Goal: Information Seeking & Learning: Learn about a topic

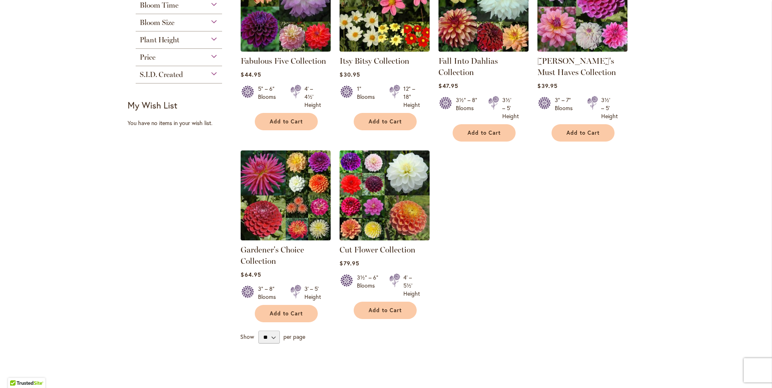
scroll to position [81, 0]
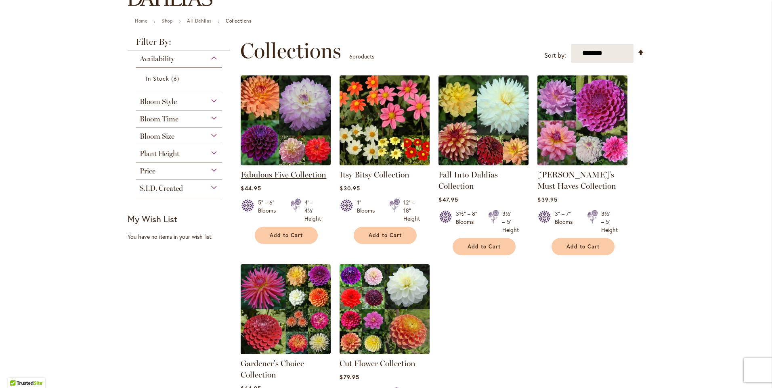
click at [266, 178] on link "Fabulous Five Collection" at bounding box center [284, 175] width 86 height 10
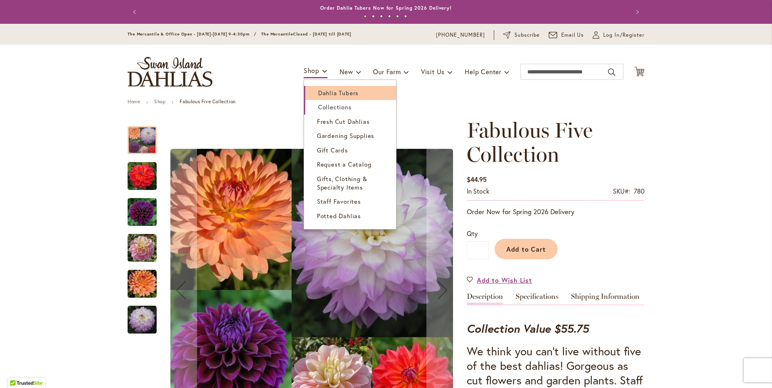
click at [333, 95] on span "Dahlia Tubers" at bounding box center [338, 93] width 40 height 8
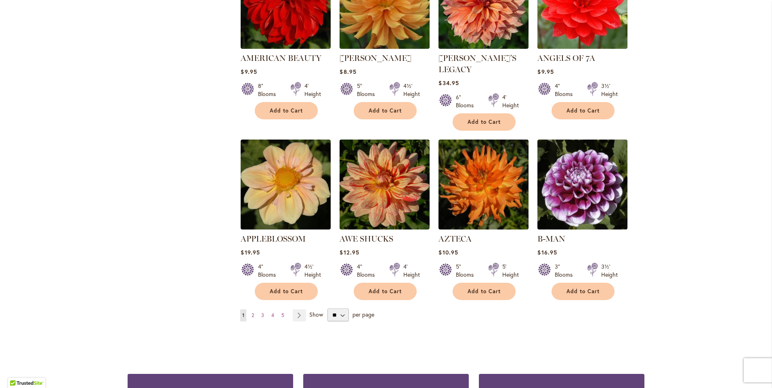
scroll to position [605, 0]
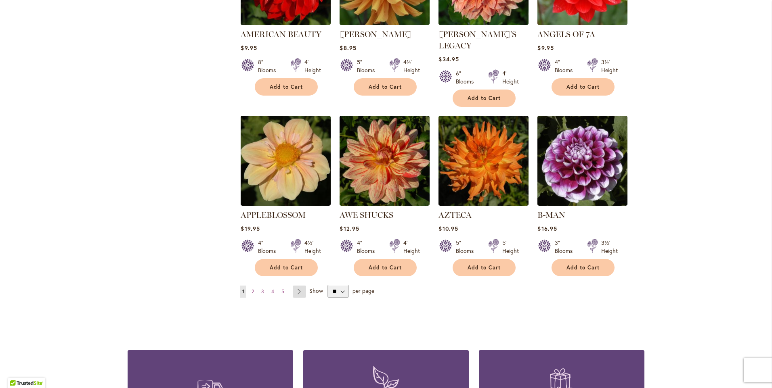
click at [299, 286] on link "Page Next" at bounding box center [299, 292] width 13 height 12
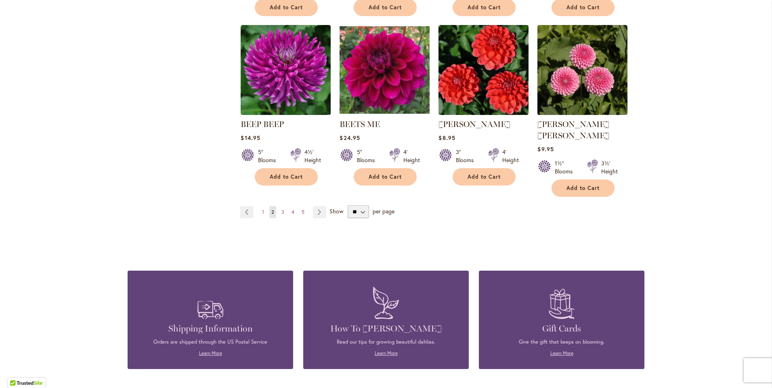
scroll to position [686, 0]
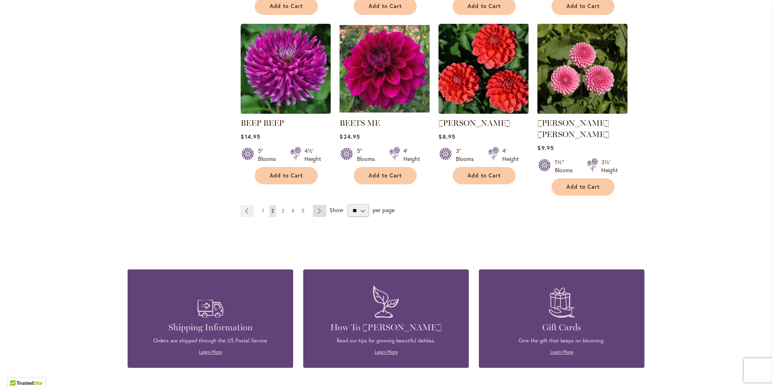
click at [316, 205] on link "Page Next" at bounding box center [319, 211] width 13 height 12
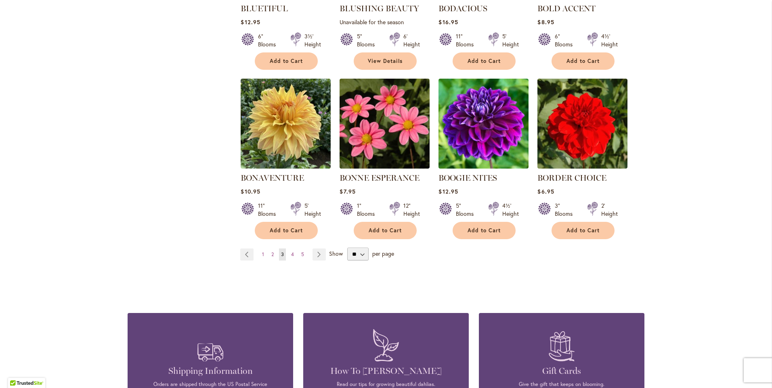
scroll to position [646, 0]
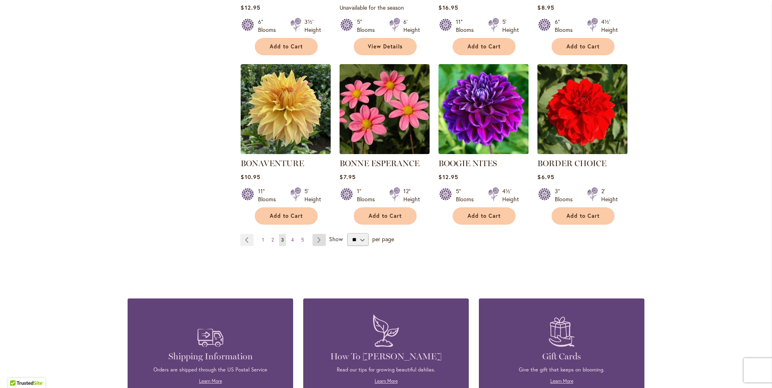
click at [316, 240] on link "Page Next" at bounding box center [318, 240] width 13 height 12
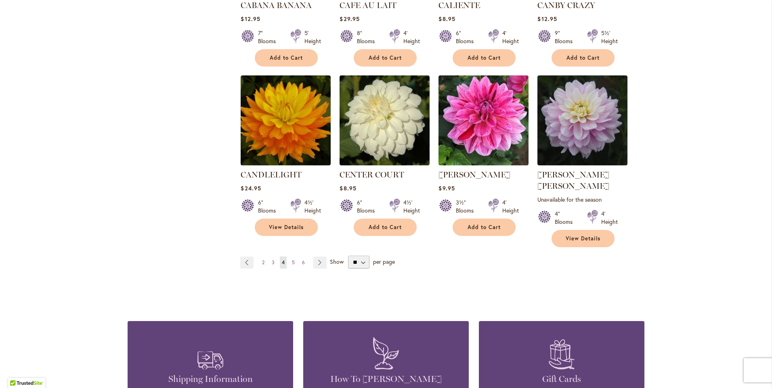
scroll to position [686, 0]
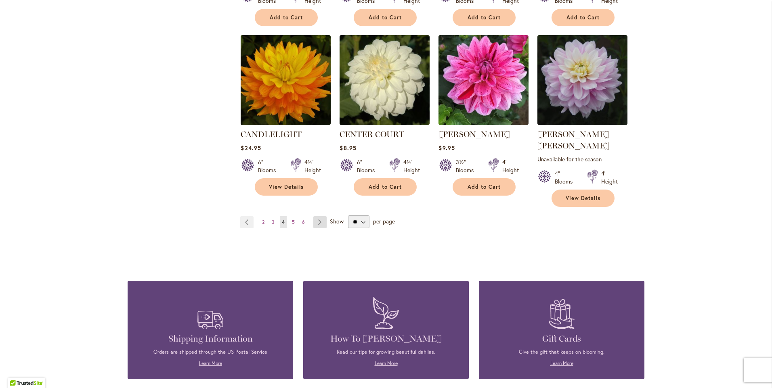
click at [313, 216] on link "Page Next" at bounding box center [319, 222] width 13 height 12
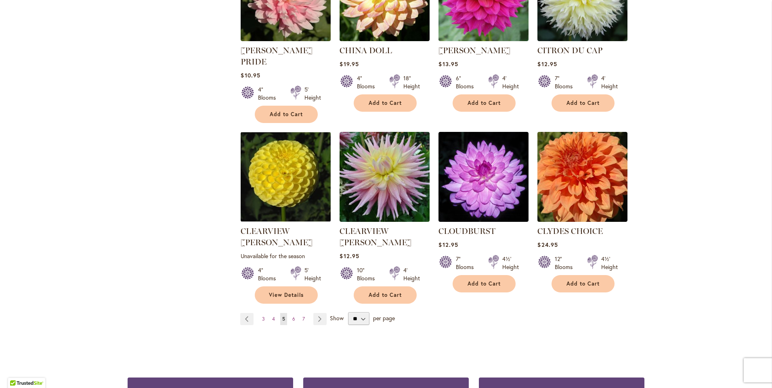
scroll to position [646, 0]
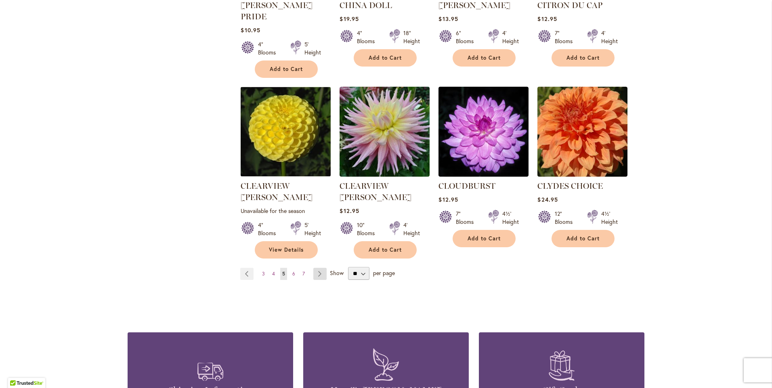
click at [314, 268] on link "Page Next" at bounding box center [319, 274] width 13 height 12
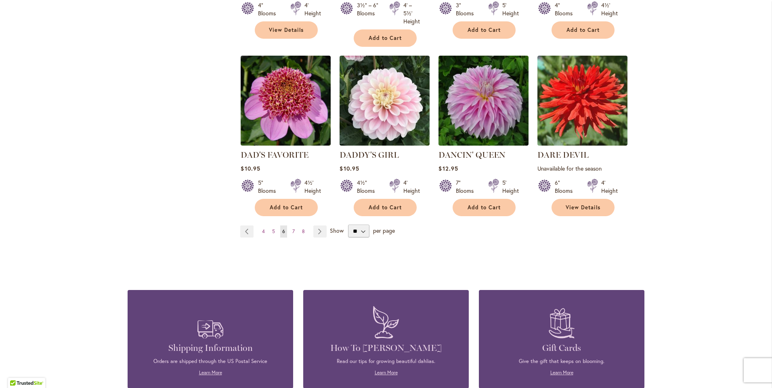
scroll to position [686, 0]
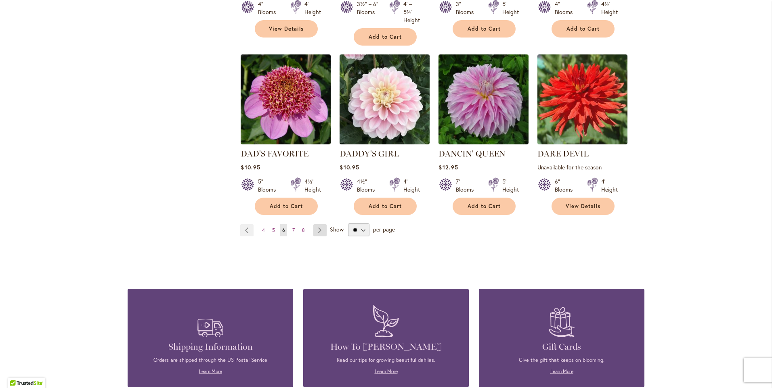
click at [316, 224] on link "Page Next" at bounding box center [319, 230] width 13 height 12
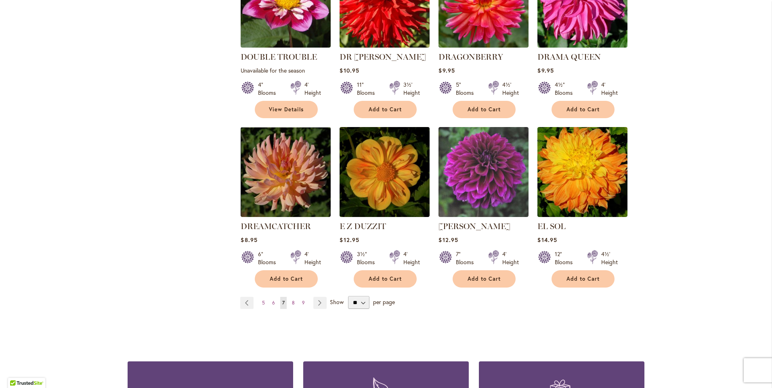
scroll to position [646, 0]
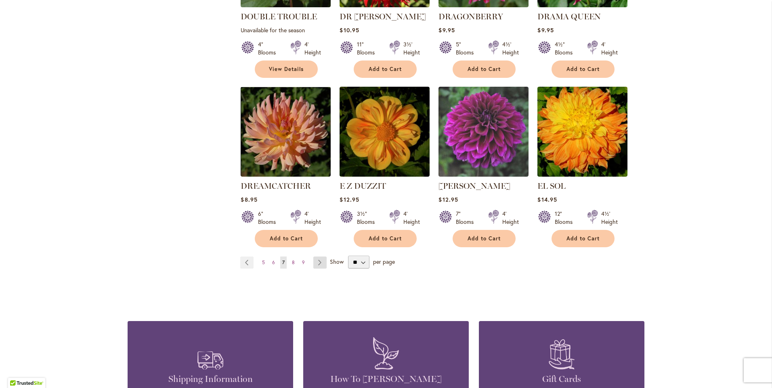
click at [313, 257] on link "Page Next" at bounding box center [319, 263] width 13 height 12
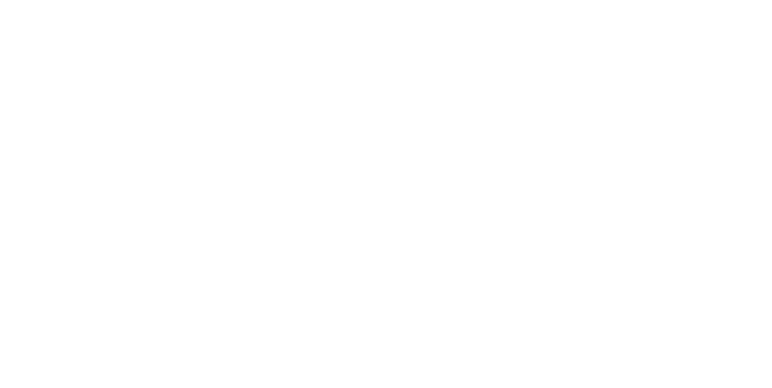
click at [315, 241] on body at bounding box center [386, 194] width 772 height 388
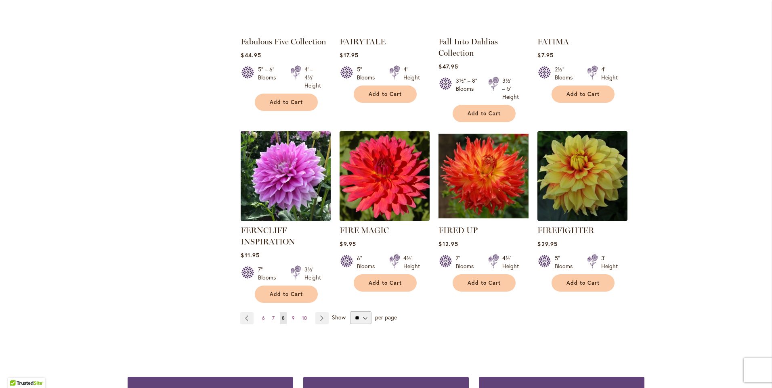
scroll to position [605, 0]
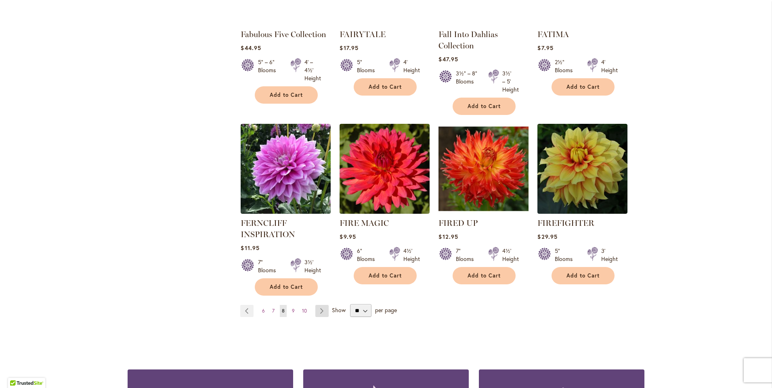
click at [317, 312] on link "Page Next" at bounding box center [321, 311] width 13 height 12
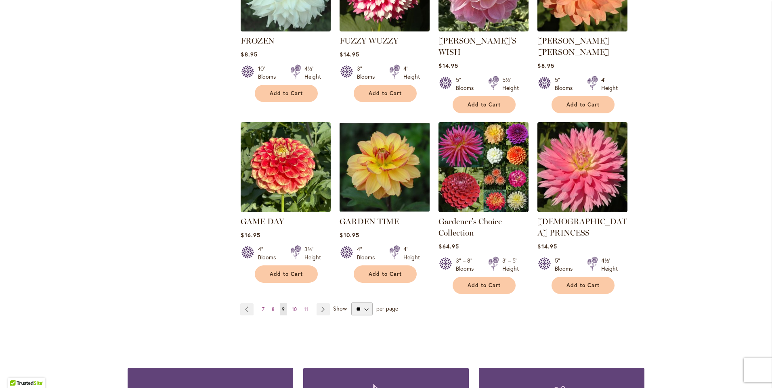
scroll to position [646, 0]
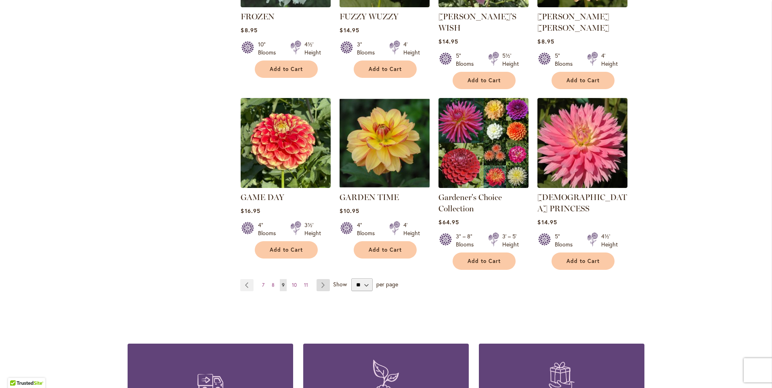
click at [323, 279] on link "Page Next" at bounding box center [322, 285] width 13 height 12
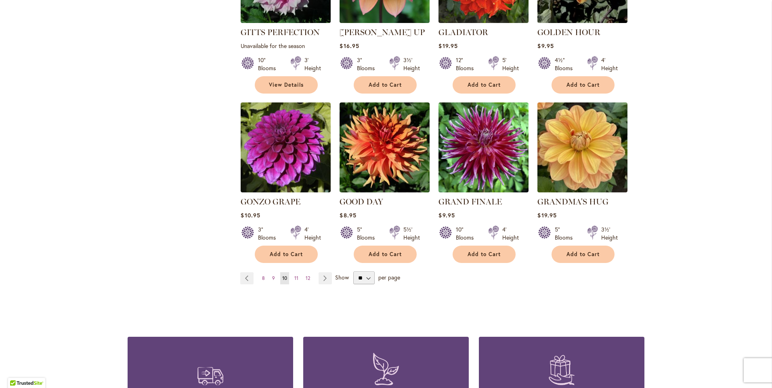
scroll to position [646, 0]
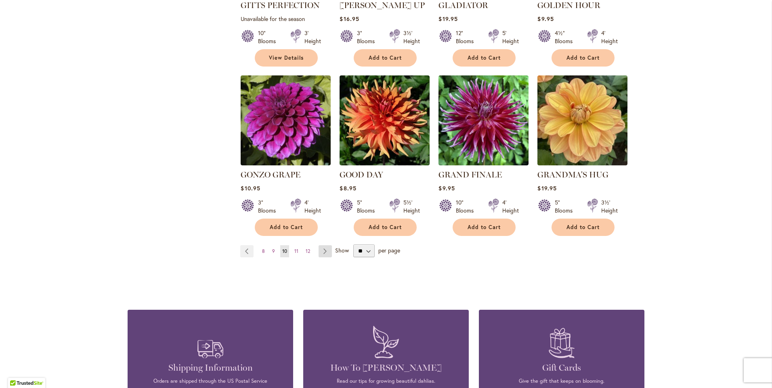
click at [320, 245] on link "Page Next" at bounding box center [324, 251] width 13 height 12
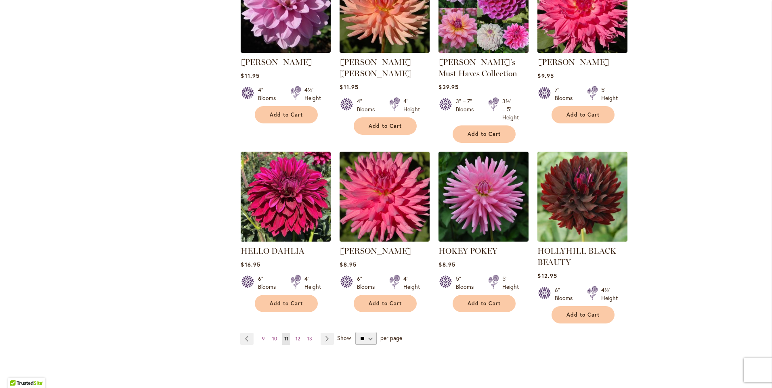
scroll to position [605, 0]
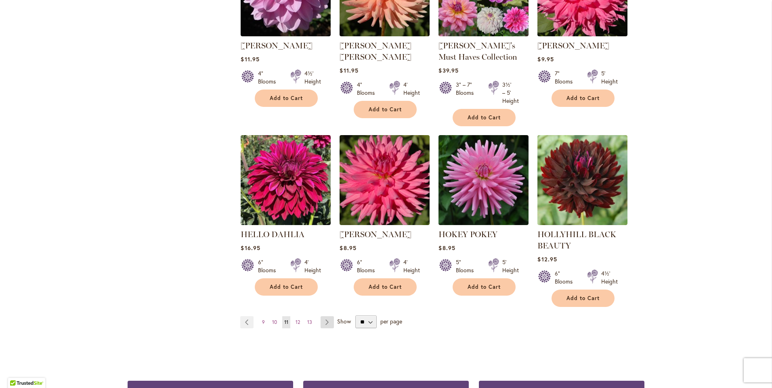
click at [323, 323] on link "Page Next" at bounding box center [326, 322] width 13 height 12
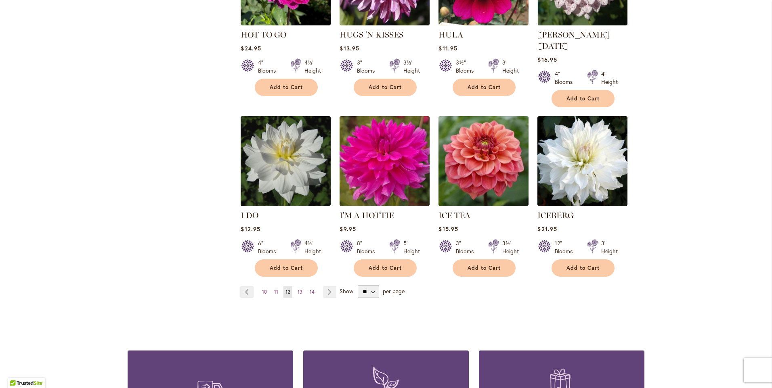
scroll to position [646, 0]
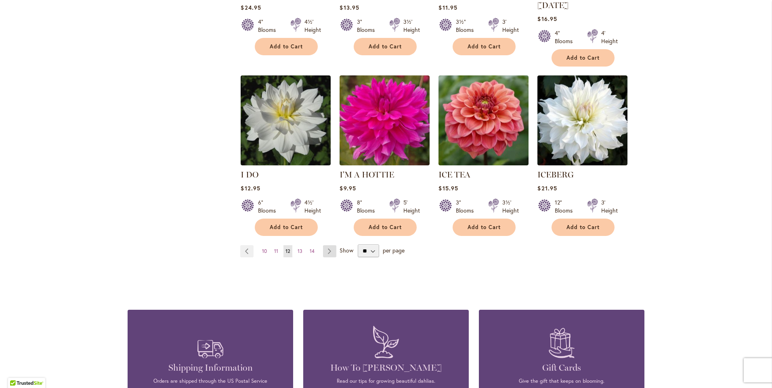
click at [323, 245] on link "Page Next" at bounding box center [329, 251] width 13 height 12
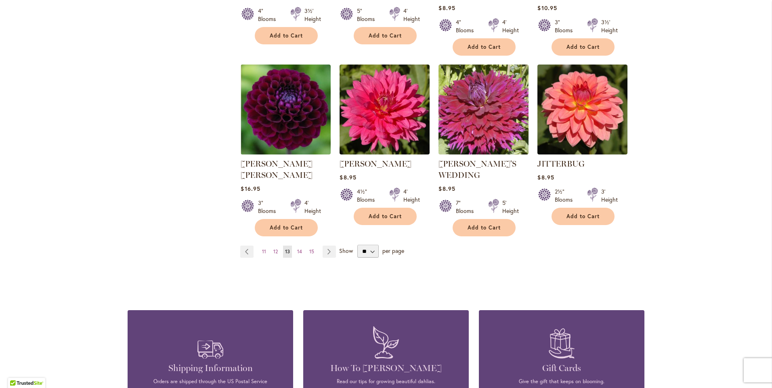
scroll to position [686, 0]
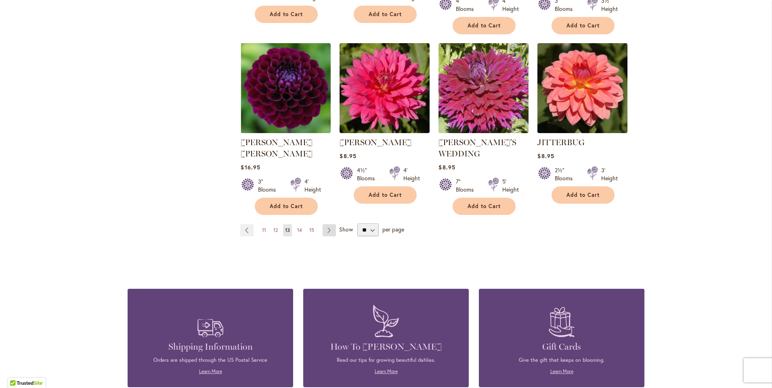
click at [325, 224] on link "Page Next" at bounding box center [329, 230] width 13 height 12
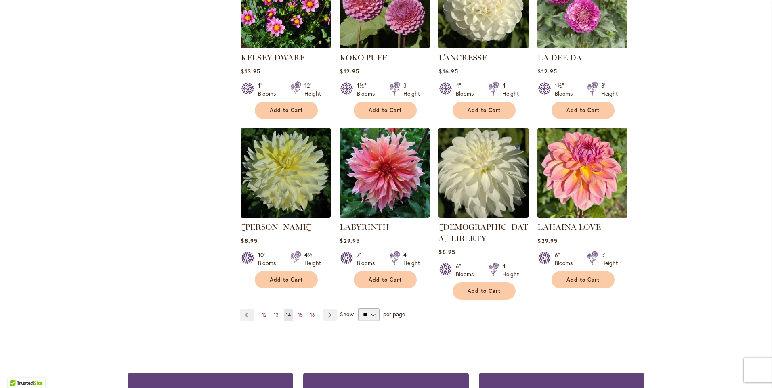
scroll to position [605, 0]
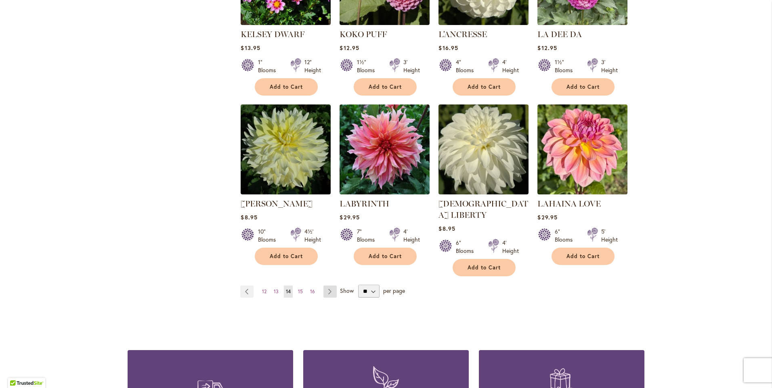
click at [328, 286] on link "Page Next" at bounding box center [329, 292] width 13 height 12
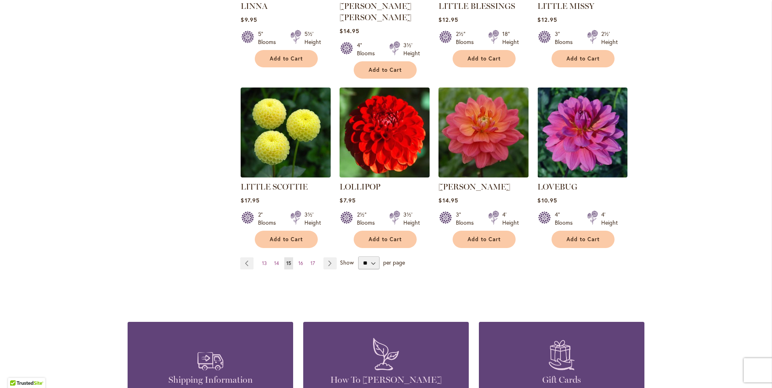
scroll to position [646, 0]
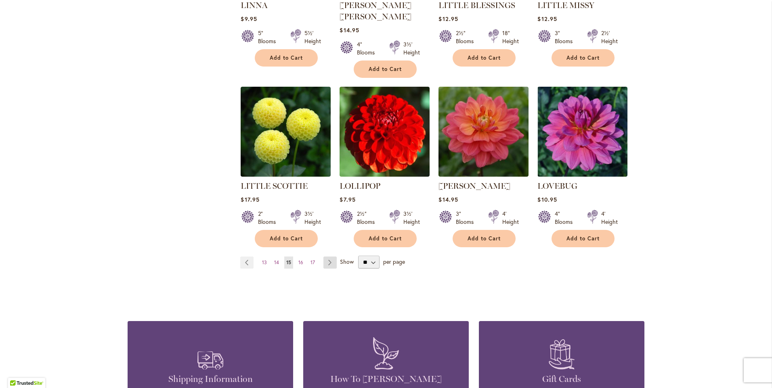
click at [329, 257] on link "Page Next" at bounding box center [329, 263] width 13 height 12
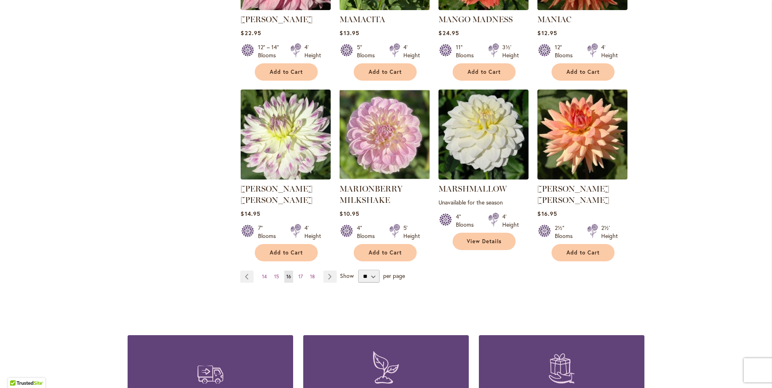
scroll to position [646, 0]
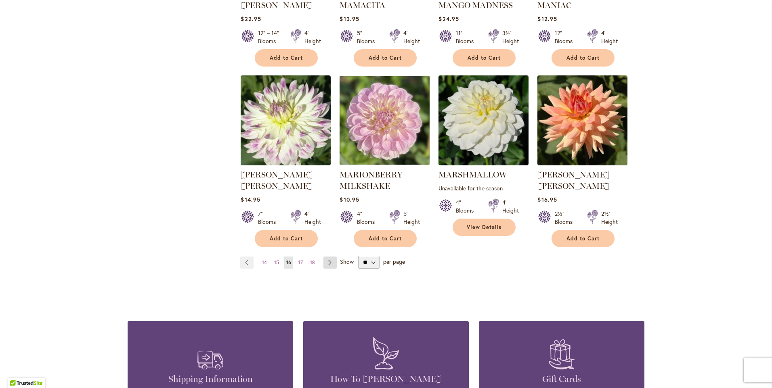
click at [323, 257] on link "Page Next" at bounding box center [329, 263] width 13 height 12
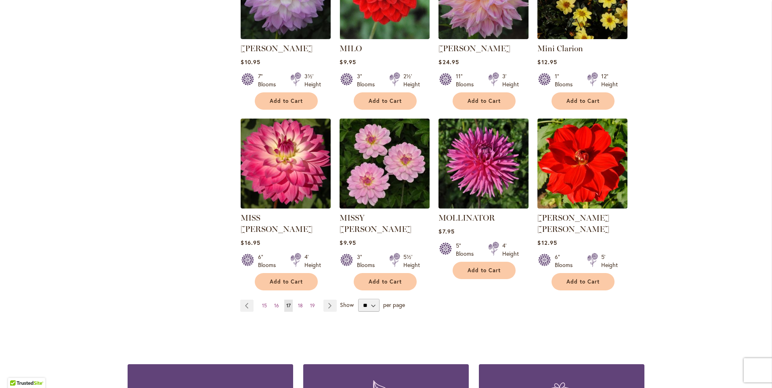
scroll to position [605, 0]
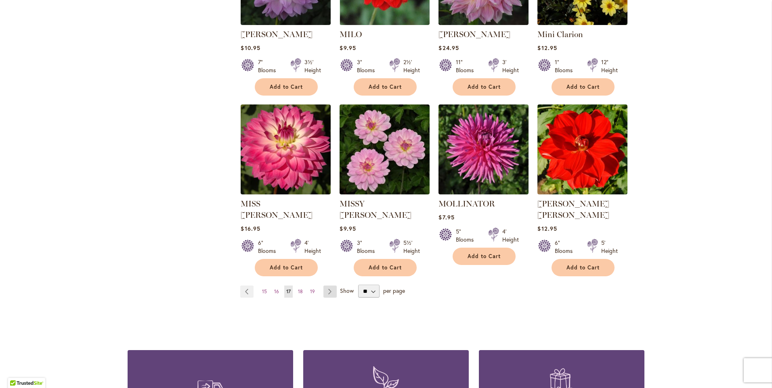
click at [325, 286] on link "Page Next" at bounding box center [329, 292] width 13 height 12
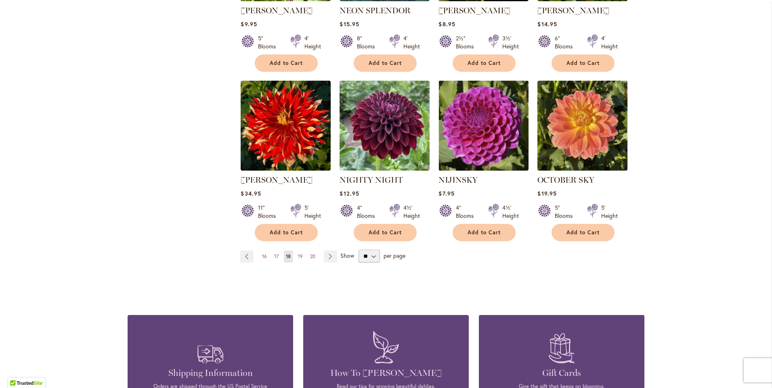
scroll to position [646, 0]
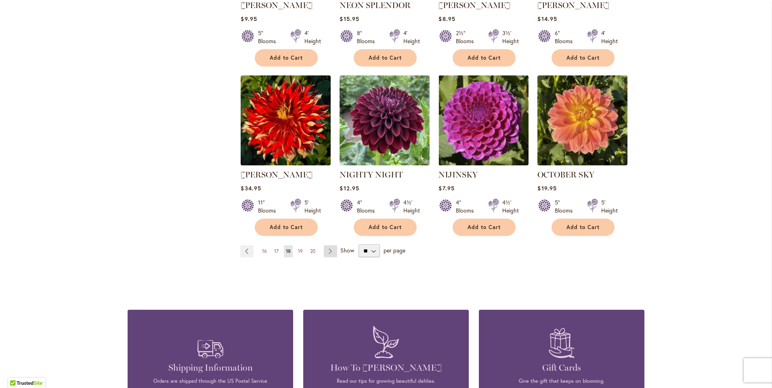
click at [329, 245] on link "Page Next" at bounding box center [330, 251] width 13 height 12
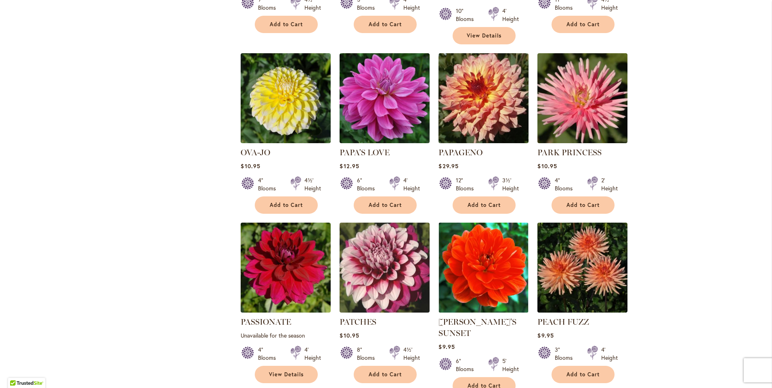
scroll to position [605, 0]
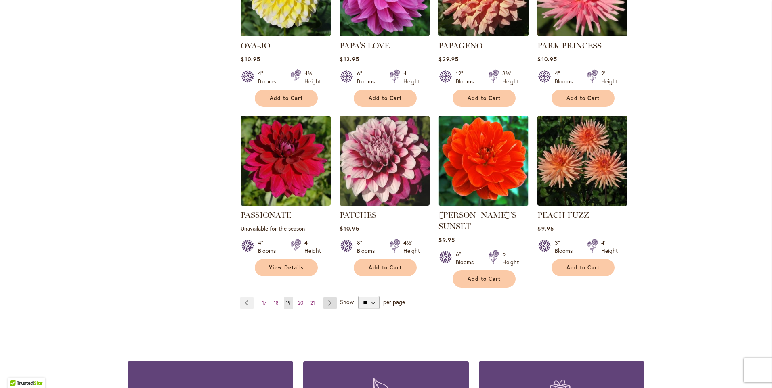
click at [325, 297] on link "Page Next" at bounding box center [329, 303] width 13 height 12
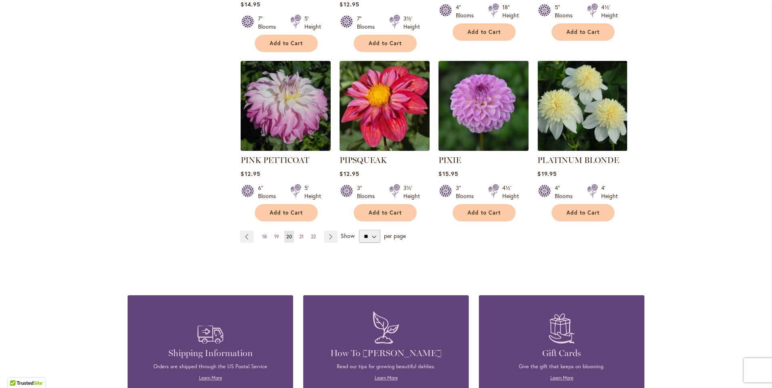
scroll to position [686, 0]
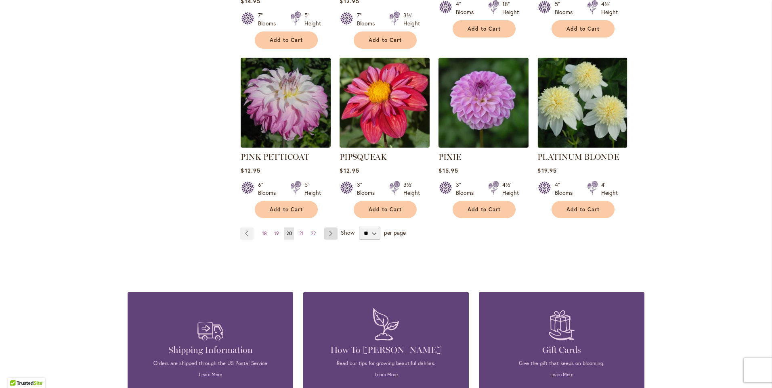
click at [326, 228] on link "Page Next" at bounding box center [330, 234] width 13 height 12
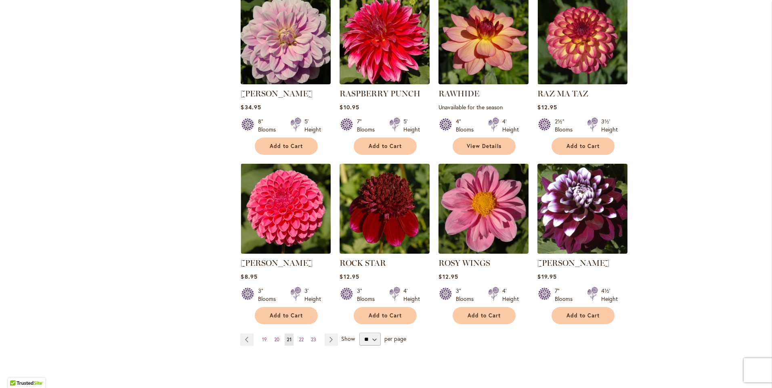
scroll to position [565, 0]
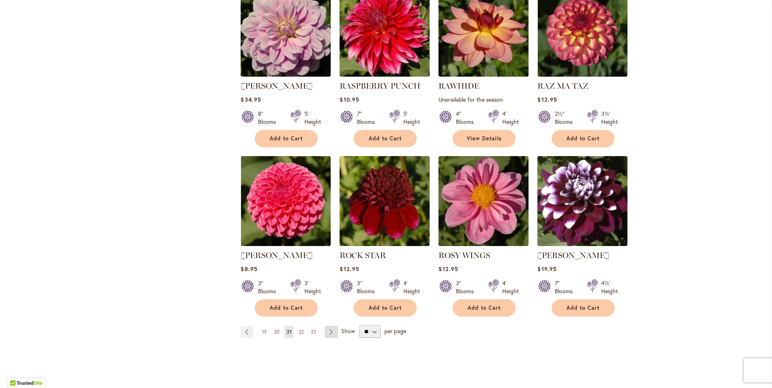
click at [329, 332] on link "Page Next" at bounding box center [331, 332] width 13 height 12
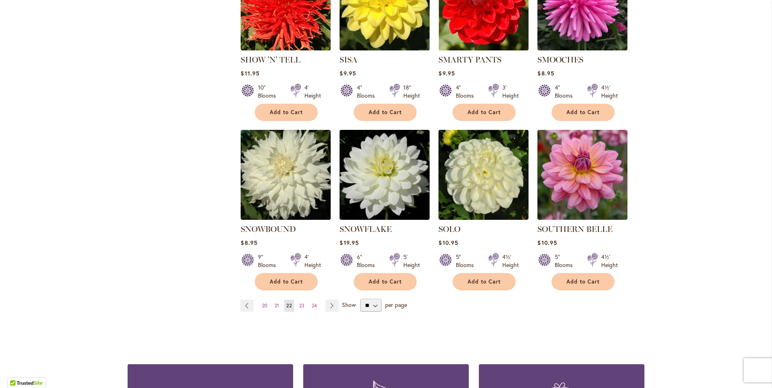
scroll to position [605, 0]
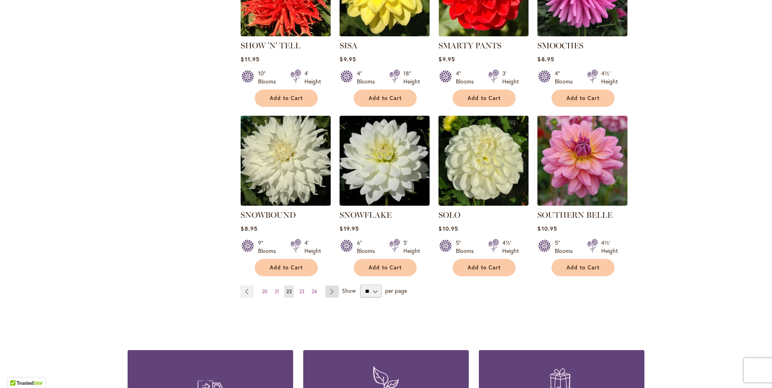
click at [329, 286] on link "Page Next" at bounding box center [331, 292] width 13 height 12
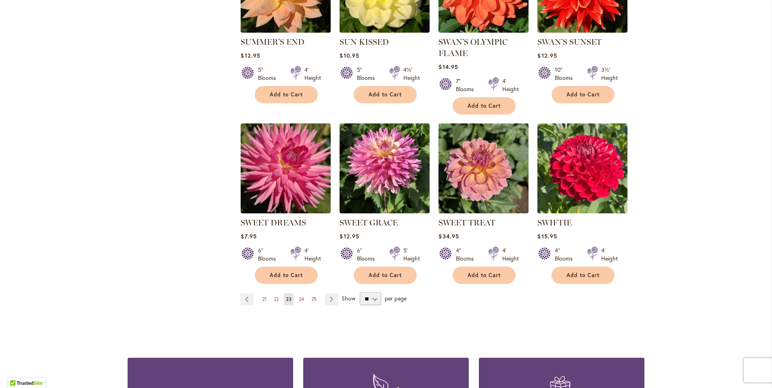
scroll to position [646, 0]
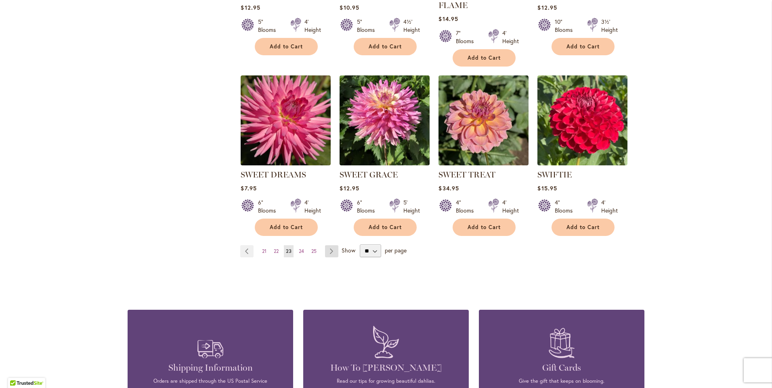
click at [330, 250] on link "Page Next" at bounding box center [331, 251] width 13 height 12
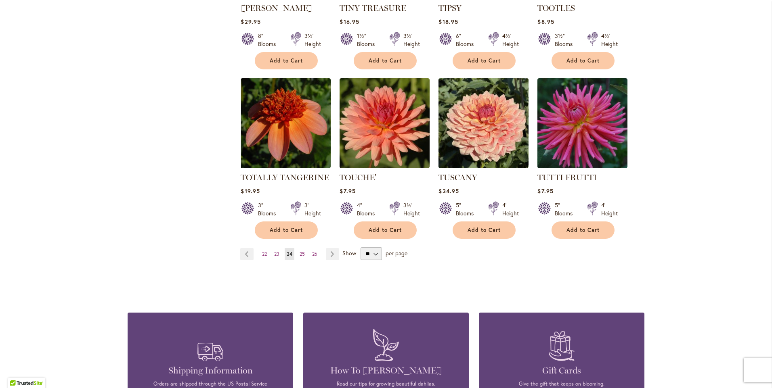
scroll to position [646, 0]
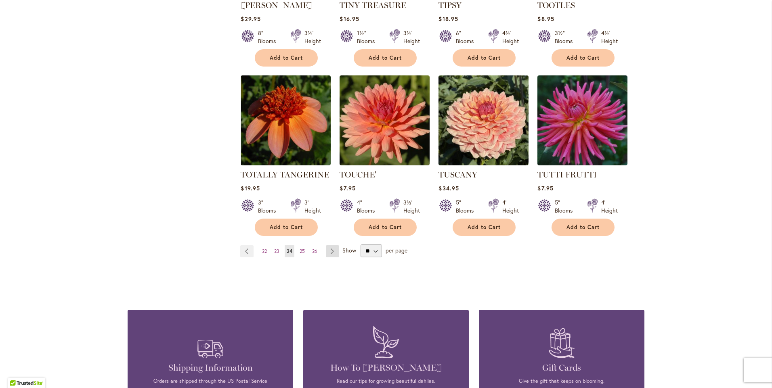
click at [327, 245] on link "Page Next" at bounding box center [332, 251] width 13 height 12
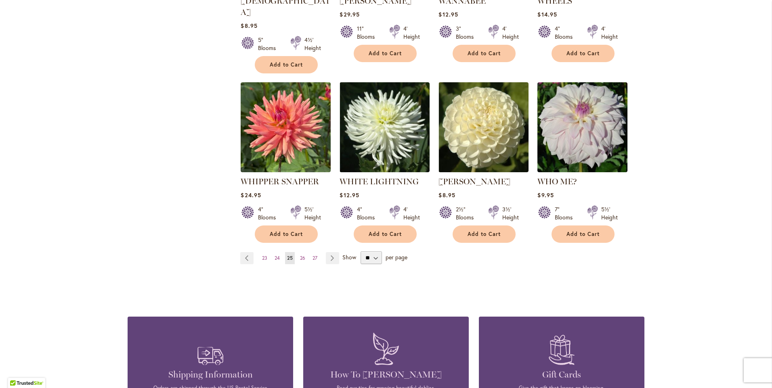
scroll to position [646, 0]
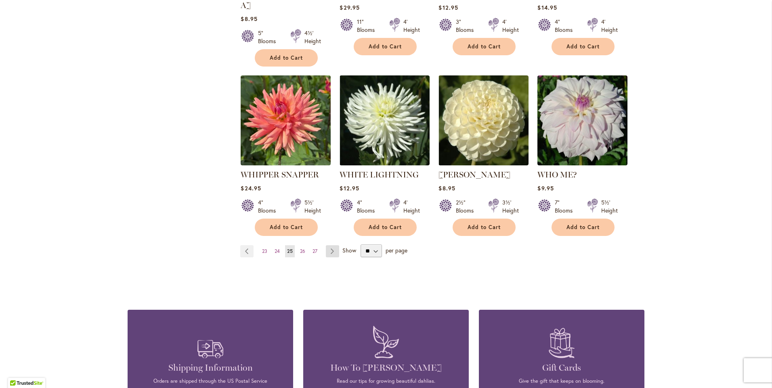
click at [327, 245] on link "Page Next" at bounding box center [332, 251] width 13 height 12
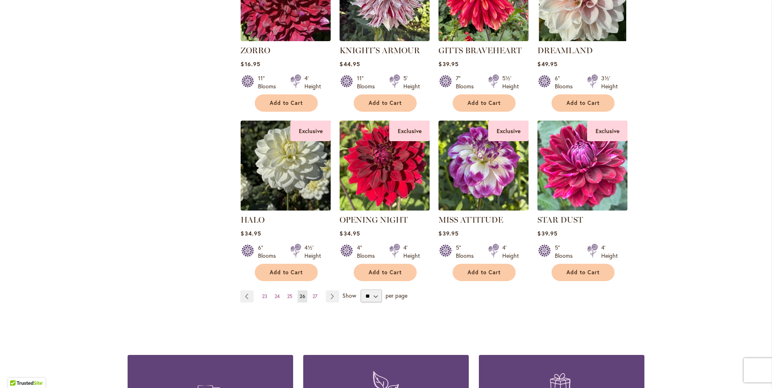
scroll to position [605, 0]
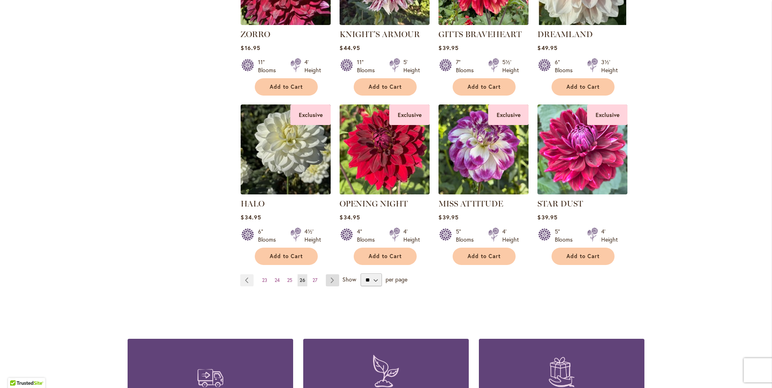
click at [329, 280] on link "Page Next" at bounding box center [332, 280] width 13 height 12
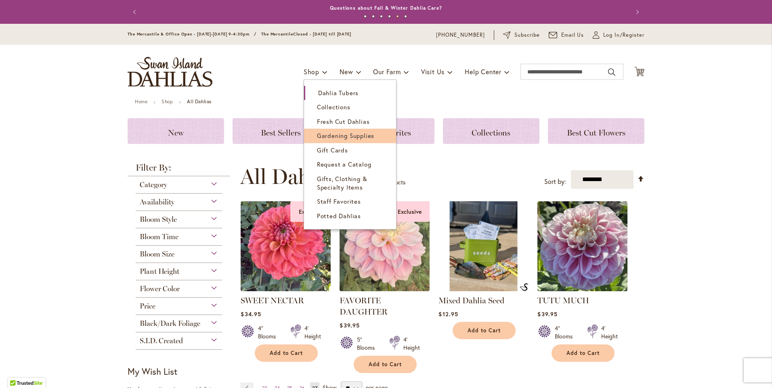
click at [342, 136] on span "Gardening Supplies" at bounding box center [345, 136] width 57 height 8
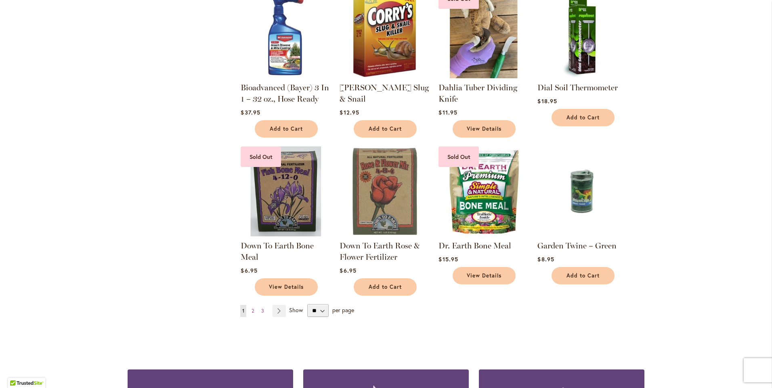
scroll to position [525, 0]
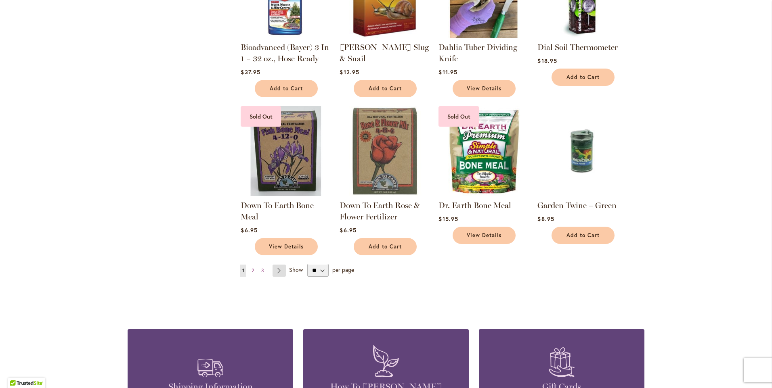
click at [277, 272] on link "Page Next" at bounding box center [278, 271] width 13 height 12
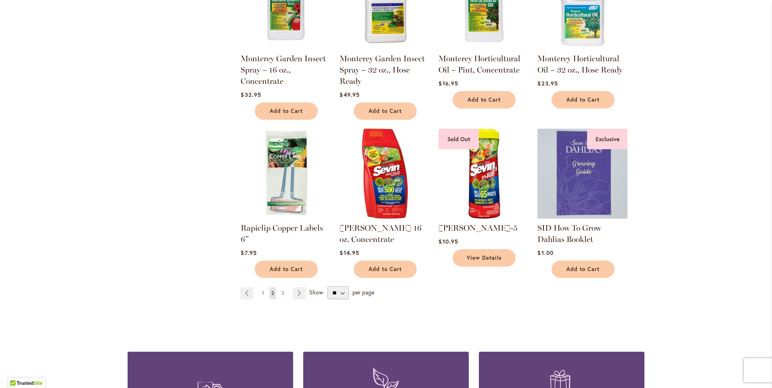
scroll to position [565, 0]
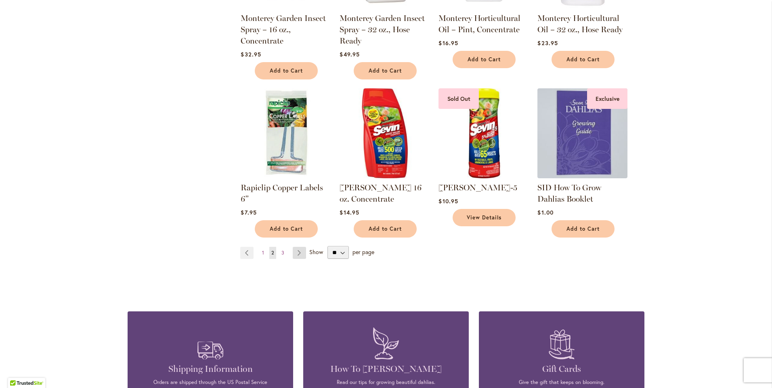
click at [296, 247] on link "Page Next" at bounding box center [299, 253] width 13 height 12
